Goal: Task Accomplishment & Management: Use online tool/utility

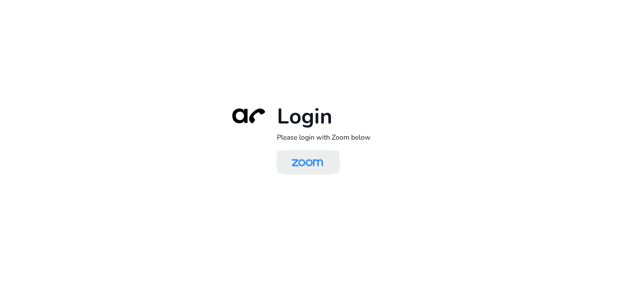
click at [314, 165] on img at bounding box center [306, 162] width 45 height 21
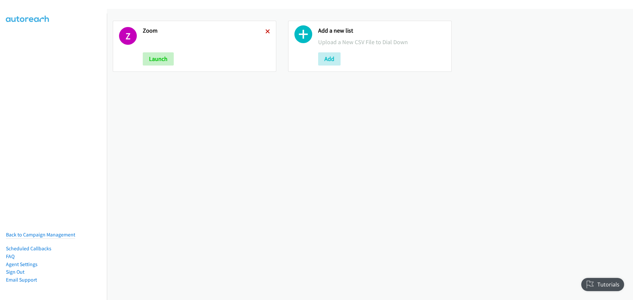
click at [267, 30] on icon at bounding box center [267, 32] width 5 height 5
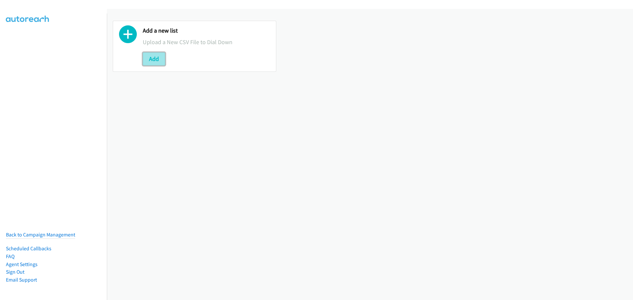
click at [150, 55] on button "Add" at bounding box center [154, 58] width 22 height 13
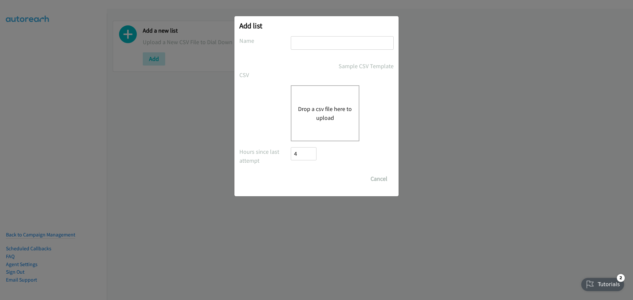
click at [322, 110] on button "Drop a csv file here to upload" at bounding box center [325, 113] width 54 height 18
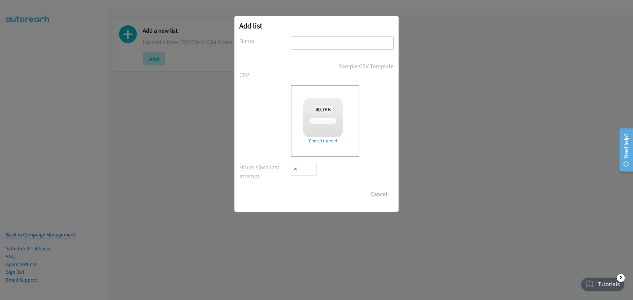
drag, startPoint x: 322, startPoint y: 110, endPoint x: 315, endPoint y: 40, distance: 70.2
click at [315, 40] on input "text" at bounding box center [342, 43] width 103 height 14
checkbox input "true"
type input "HP"
click at [309, 190] on input "Save List" at bounding box center [308, 194] width 35 height 13
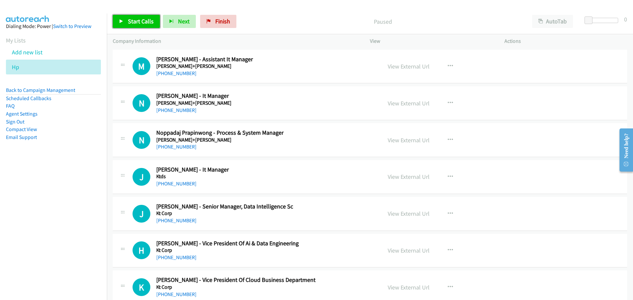
click at [144, 21] on span "Start Calls" at bounding box center [141, 21] width 26 height 8
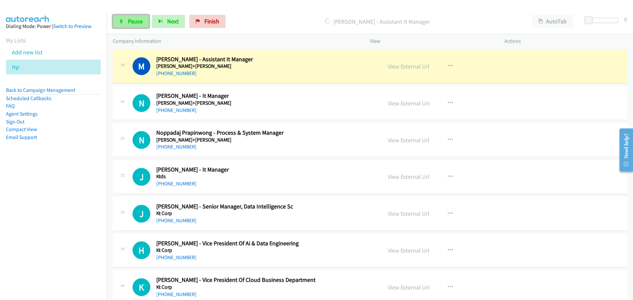
click at [129, 22] on span "Pause" at bounding box center [135, 21] width 15 height 8
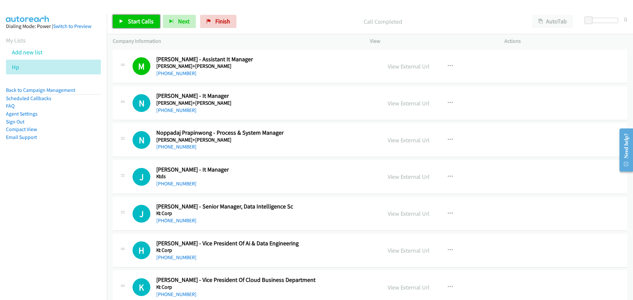
click at [132, 21] on span "Start Calls" at bounding box center [141, 21] width 26 height 8
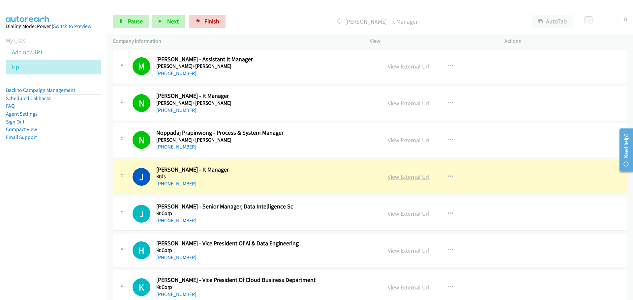
click at [400, 179] on link "View External Url" at bounding box center [408, 177] width 42 height 8
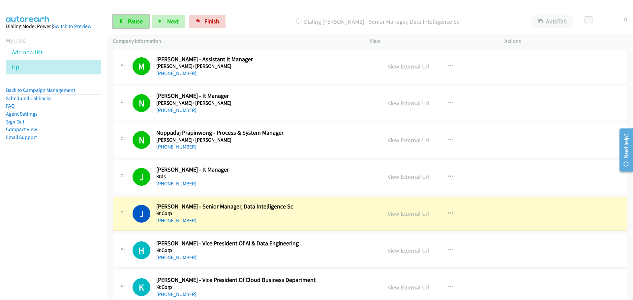
click at [136, 24] on span "Pause" at bounding box center [135, 21] width 15 height 8
